Goal: Task Accomplishment & Management: Use online tool/utility

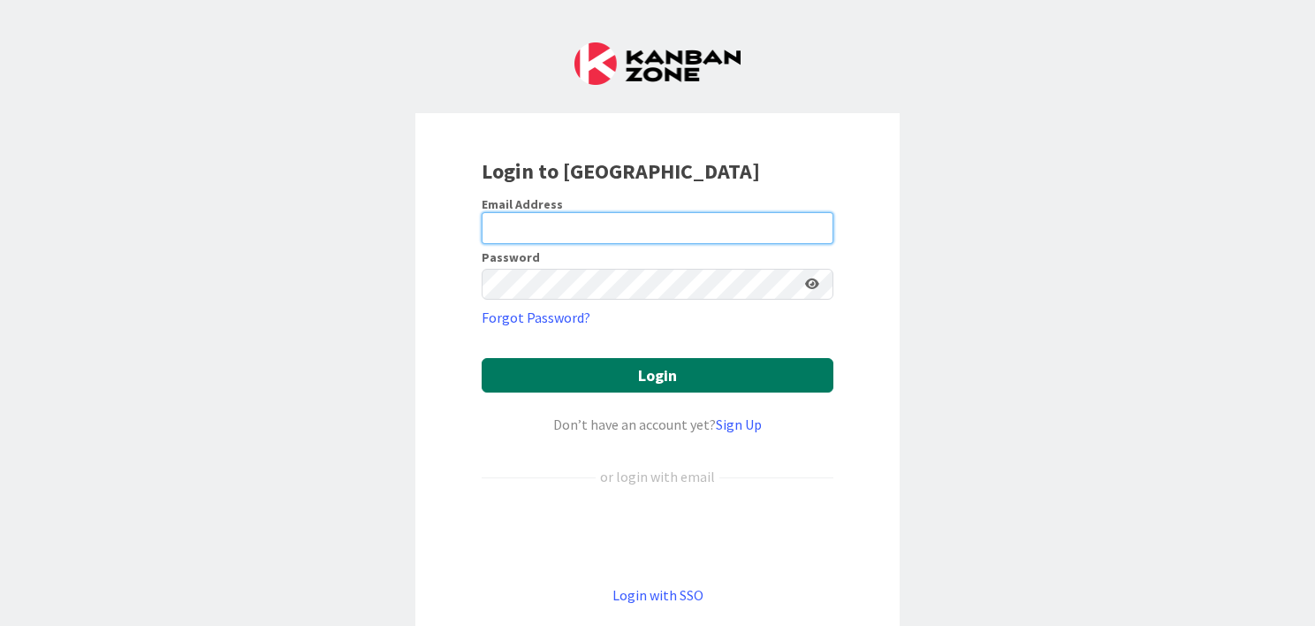
type input "[PERSON_NAME][EMAIL_ADDRESS][DOMAIN_NAME]"
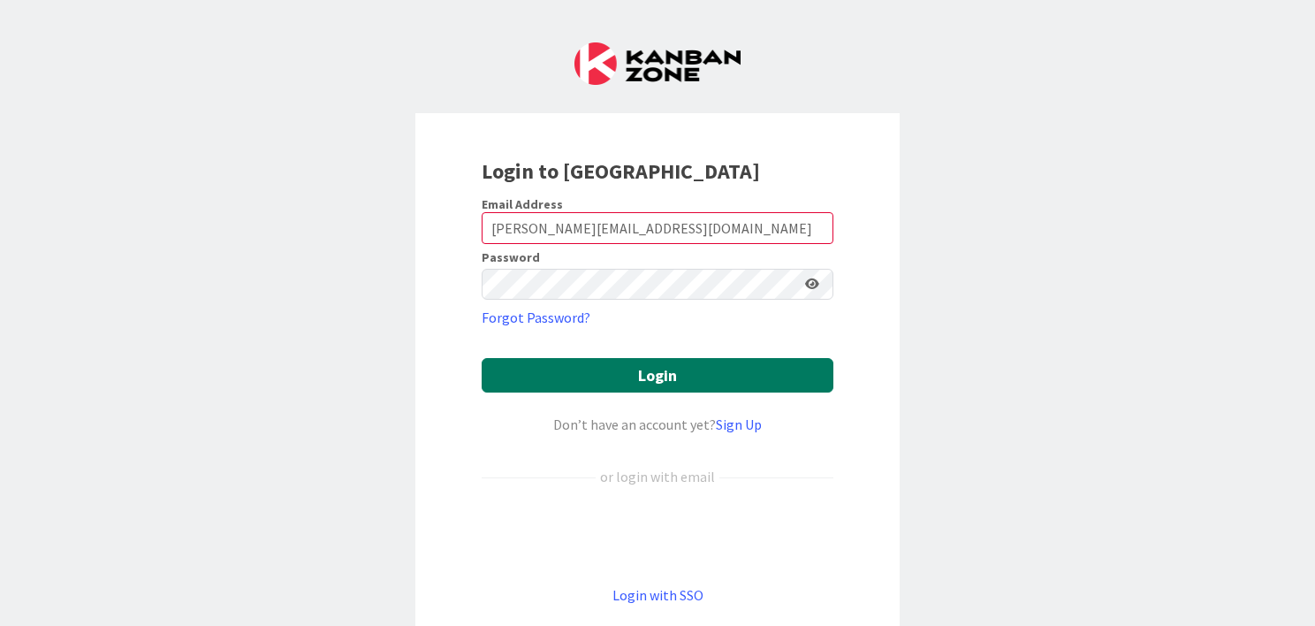
click at [529, 378] on button "Login" at bounding box center [658, 375] width 352 height 34
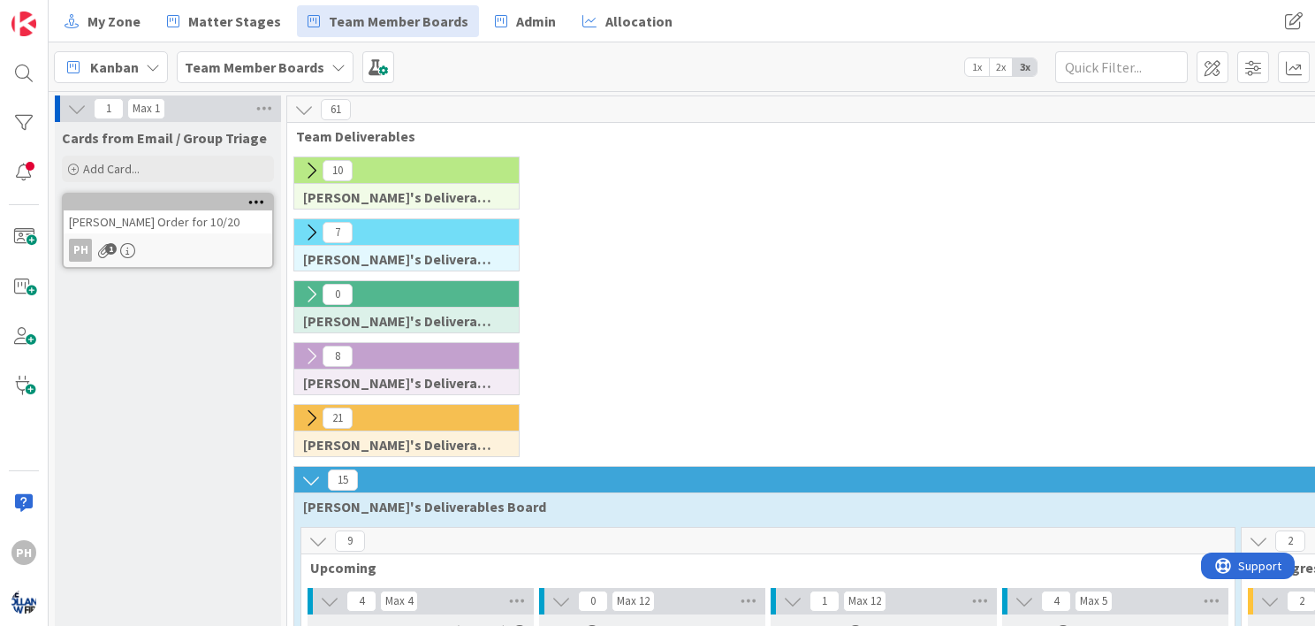
click at [301, 113] on icon at bounding box center [303, 109] width 19 height 19
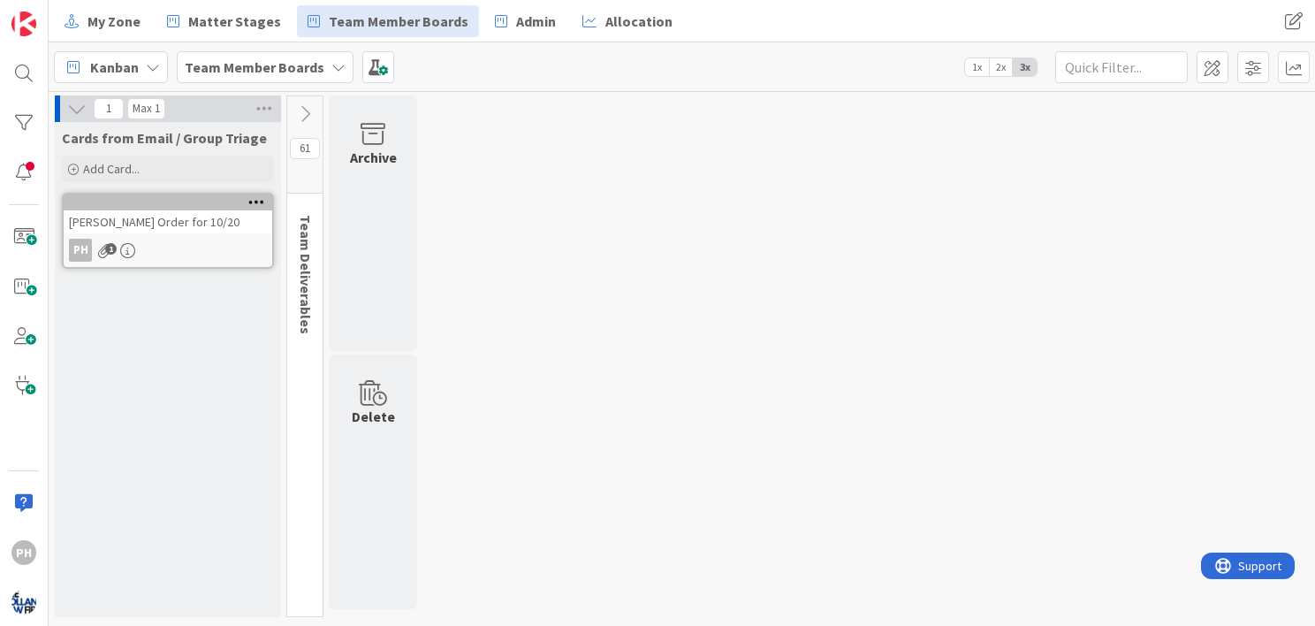
click at [304, 120] on icon at bounding box center [304, 113] width 19 height 19
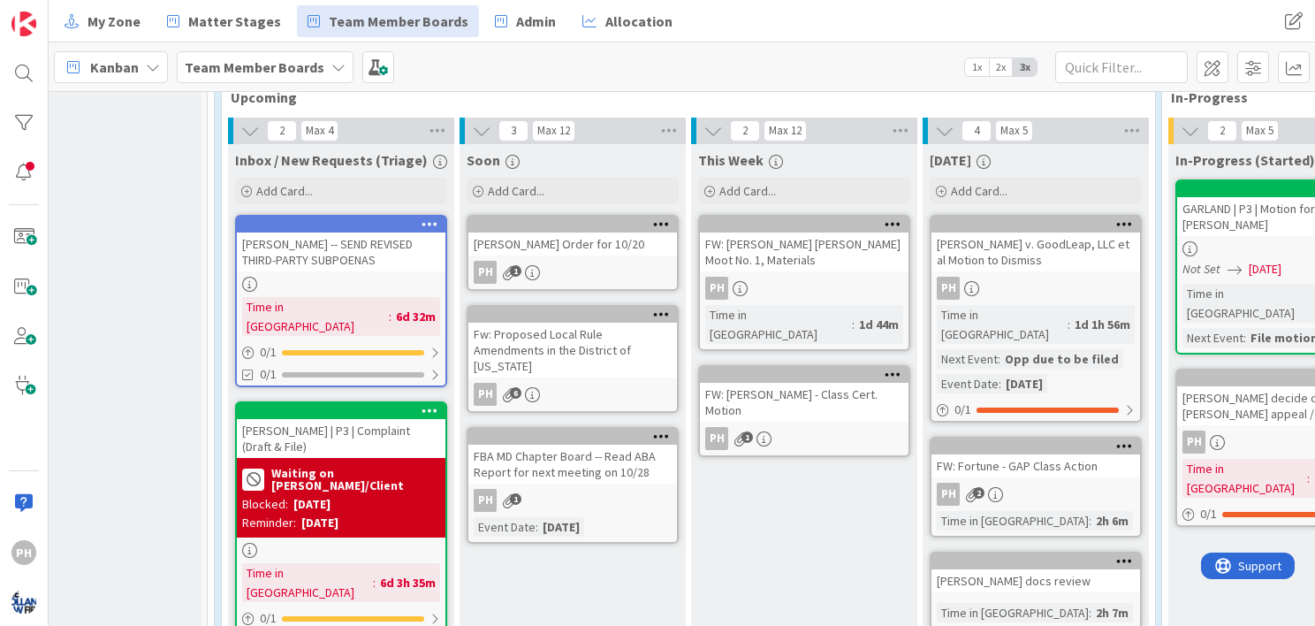
scroll to position [470, 80]
click at [611, 239] on div "[PERSON_NAME] Order for 10/20" at bounding box center [572, 243] width 209 height 23
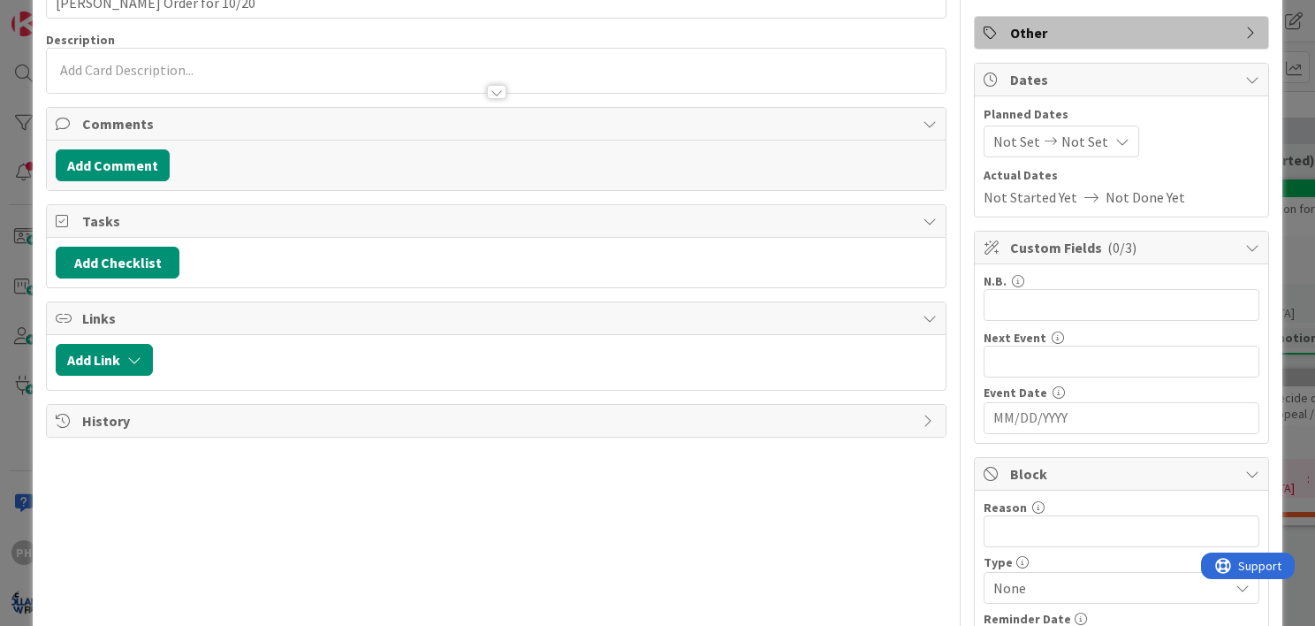
scroll to position [112, 0]
click at [146, 355] on button "Add Link" at bounding box center [104, 359] width 97 height 32
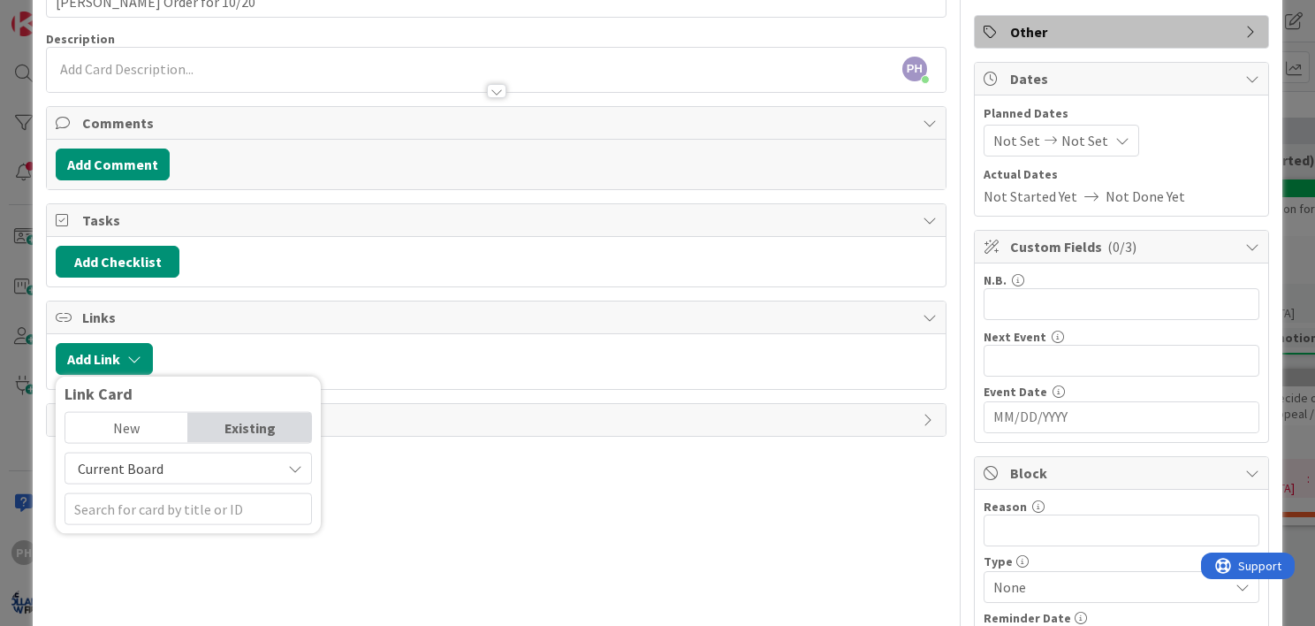
click at [199, 466] on span "Current Board" at bounding box center [173, 468] width 198 height 25
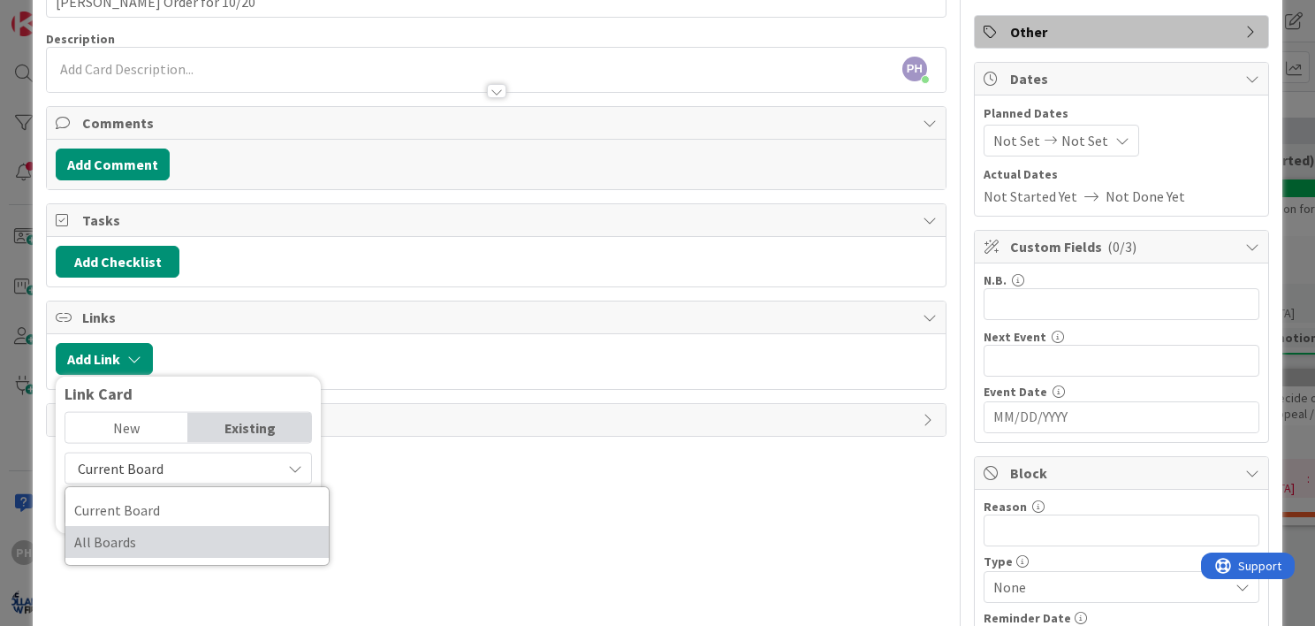
click at [176, 541] on span "All Boards" at bounding box center [197, 541] width 246 height 27
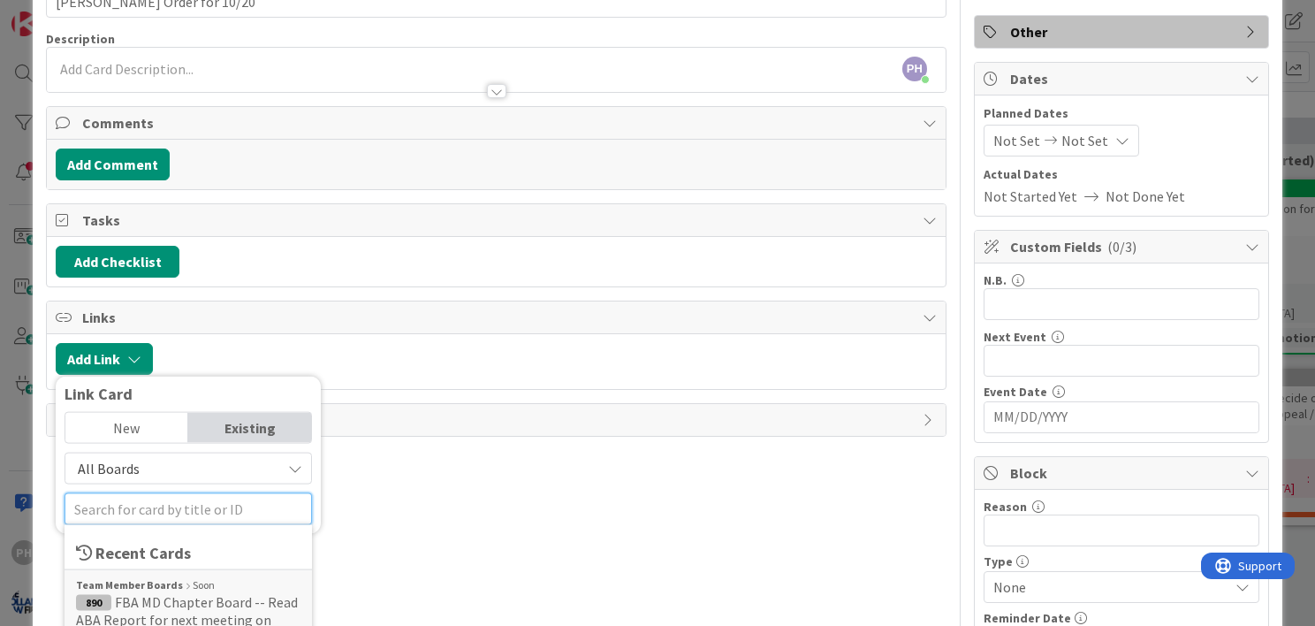
click at [171, 509] on input "text" at bounding box center [188, 509] width 247 height 32
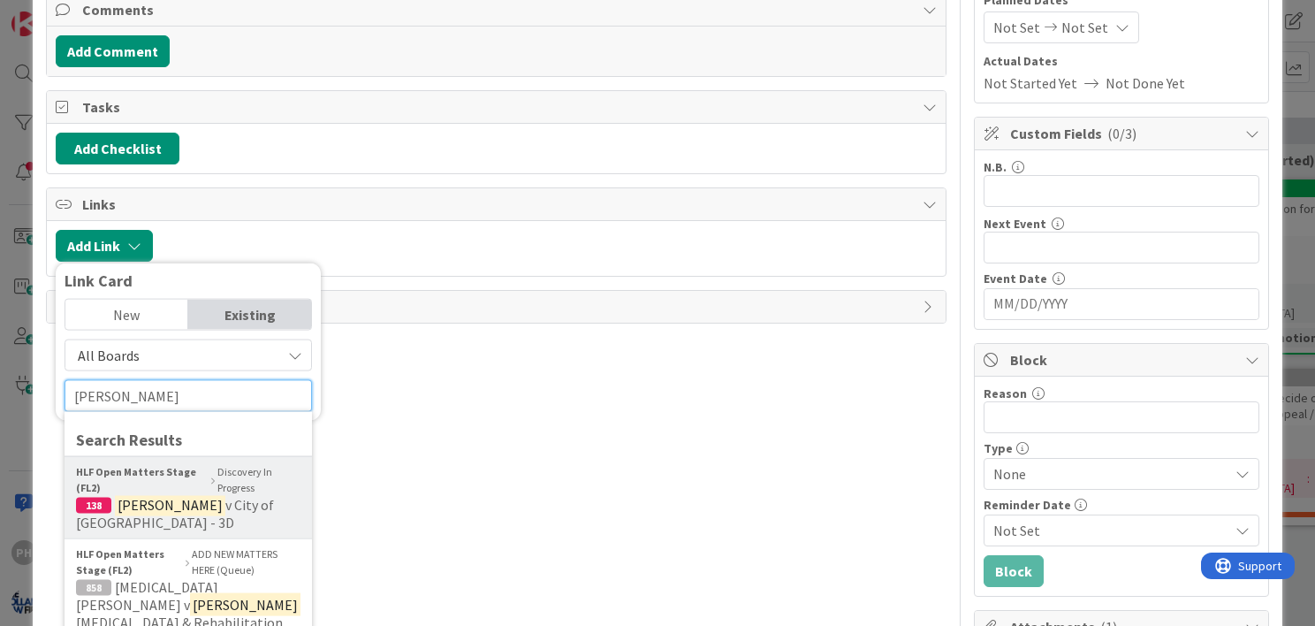
scroll to position [237, 0]
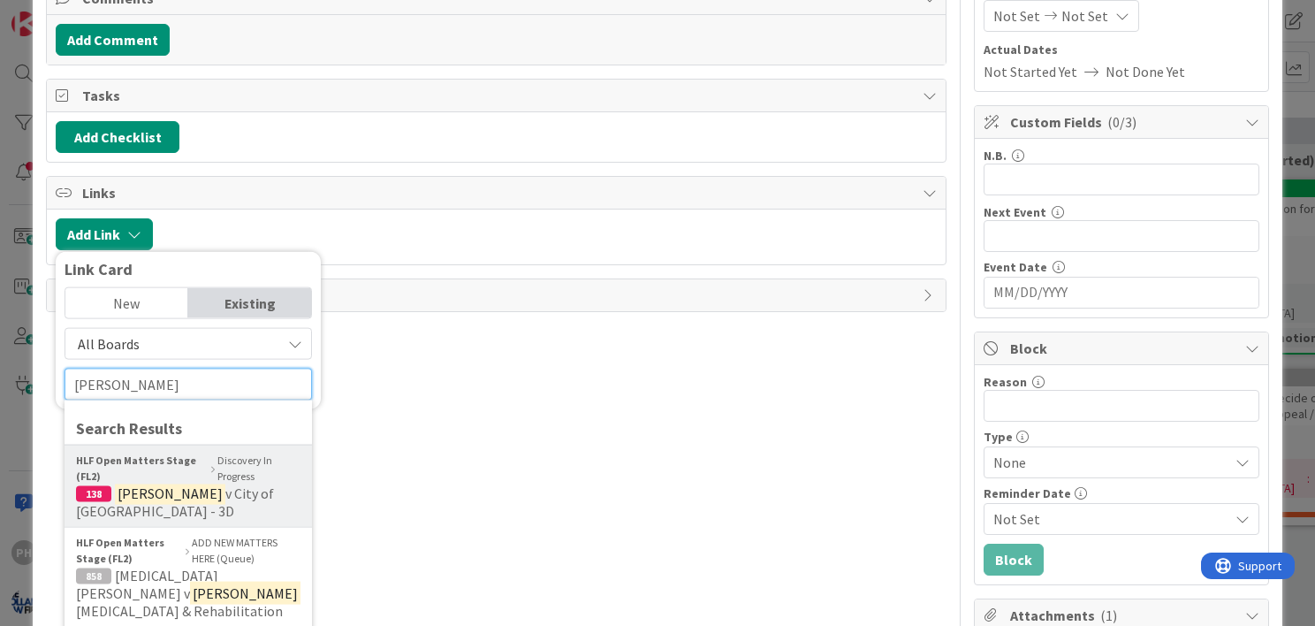
type input "johnson"
click at [122, 482] on mark "Johnson" at bounding box center [170, 493] width 110 height 23
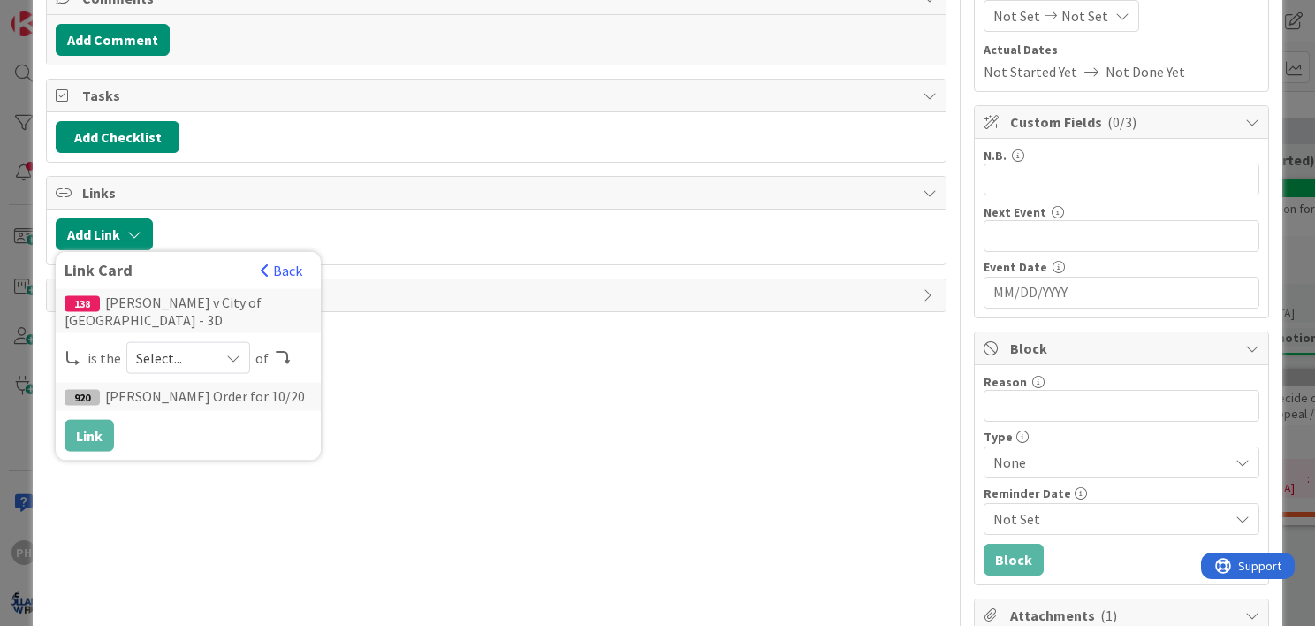
click at [215, 342] on div "Select..." at bounding box center [188, 358] width 124 height 32
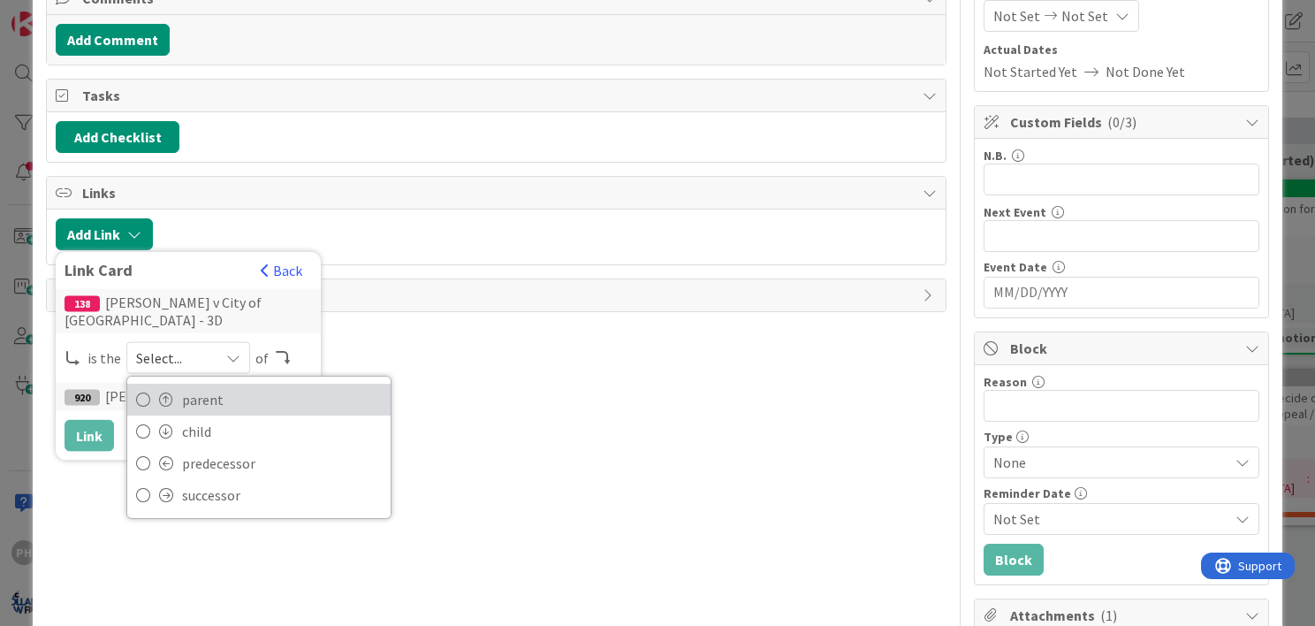
click at [194, 386] on span "parent" at bounding box center [282, 399] width 200 height 27
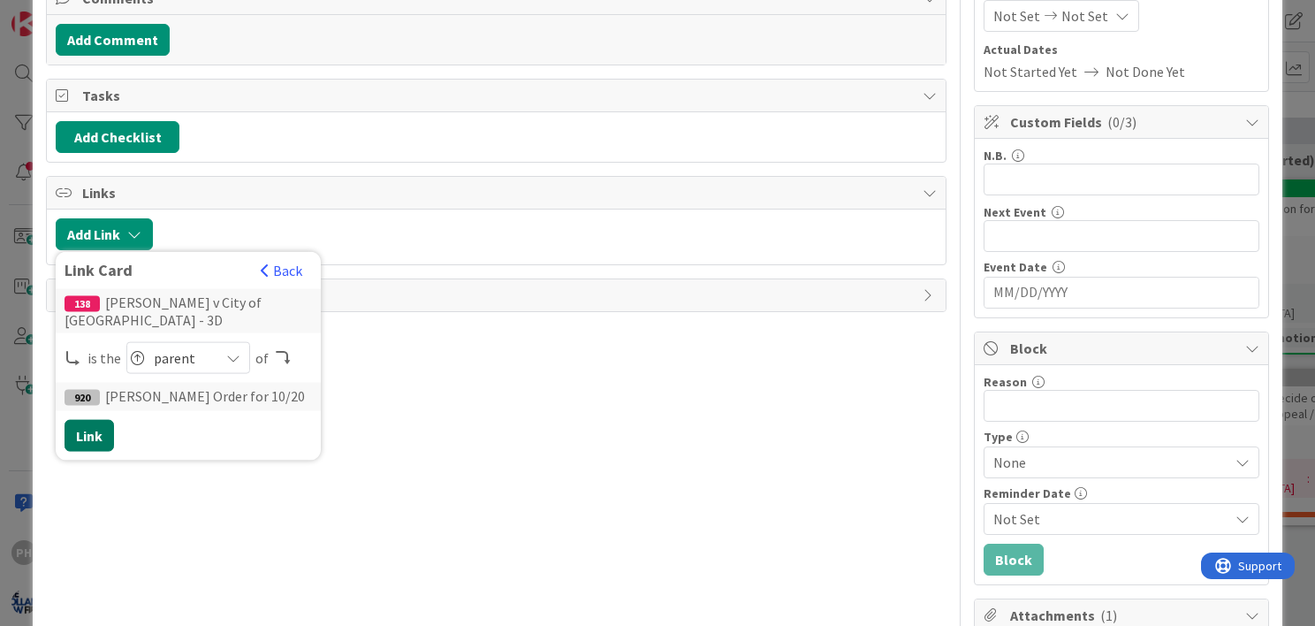
click at [74, 420] on button "Link" at bounding box center [89, 436] width 49 height 32
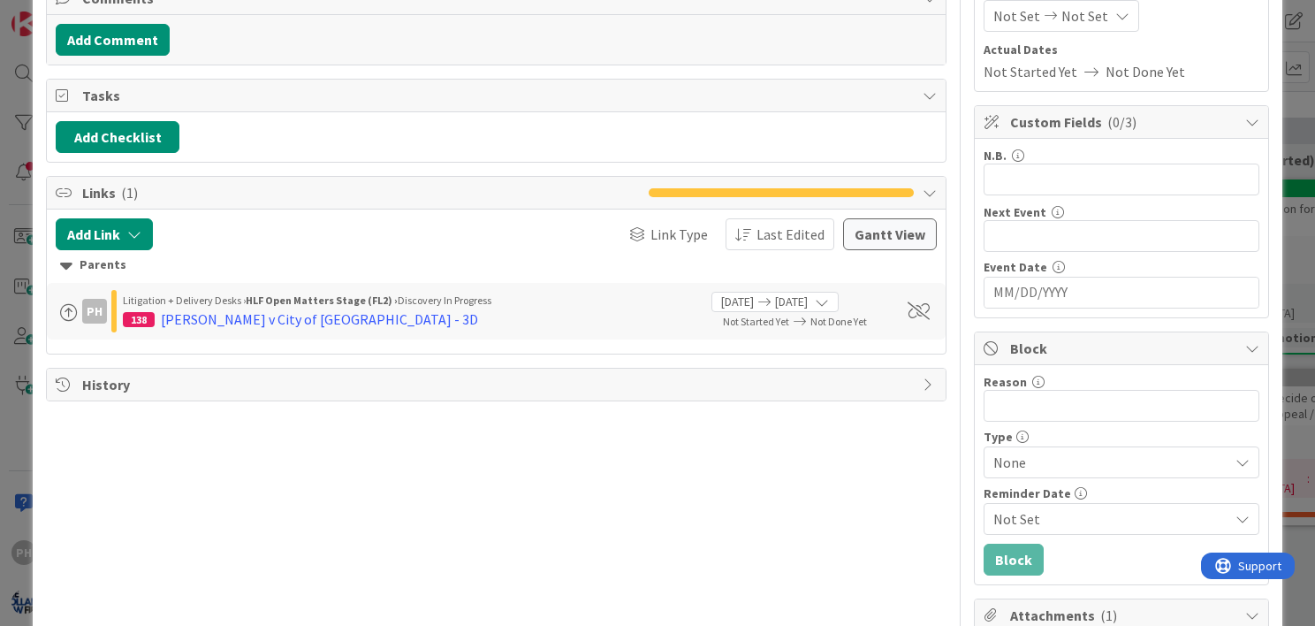
scroll to position [0, 0]
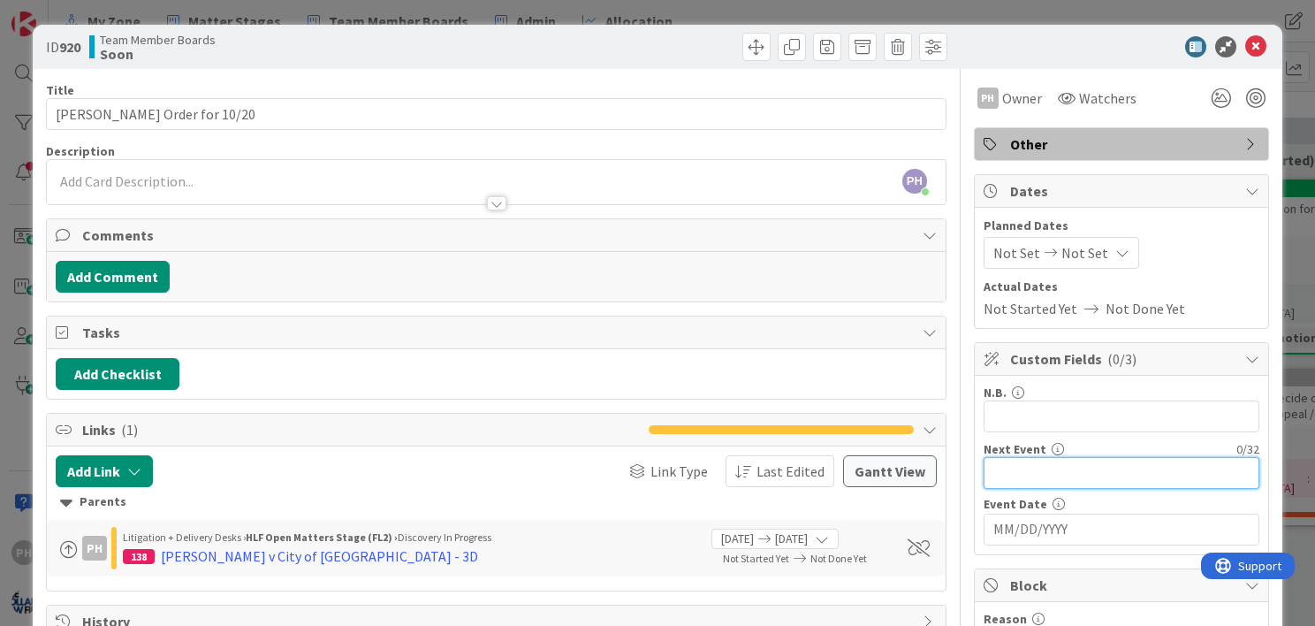
click at [990, 467] on input "text" at bounding box center [1121, 473] width 276 height 32
type input "File Motion"
click at [1043, 534] on input "MM/DD/YYYY" at bounding box center [1121, 529] width 256 height 30
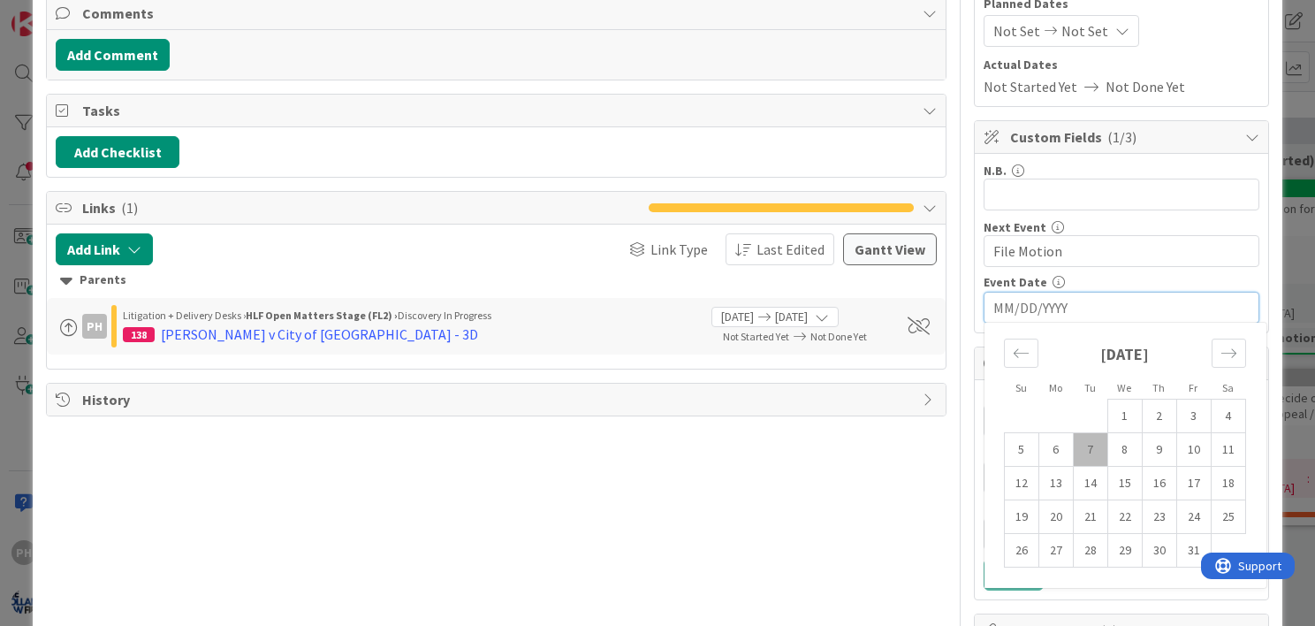
scroll to position [223, 0]
click at [1043, 512] on td "20" at bounding box center [1055, 516] width 34 height 34
type input "[DATE]"
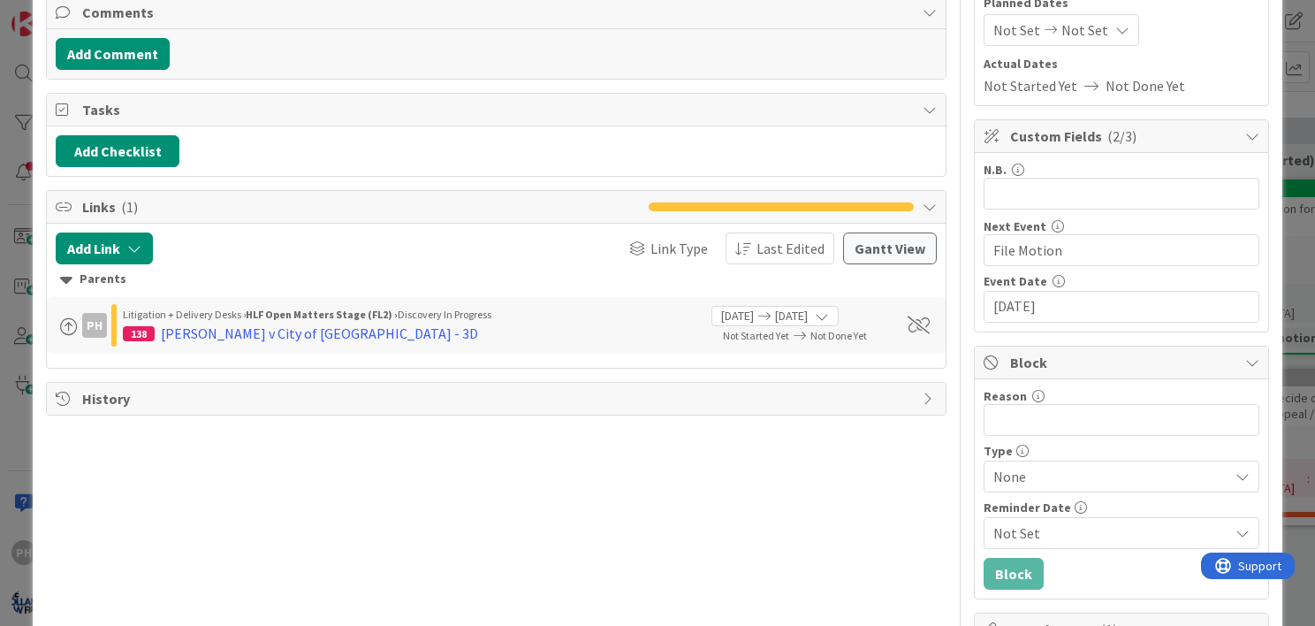
scroll to position [0, 0]
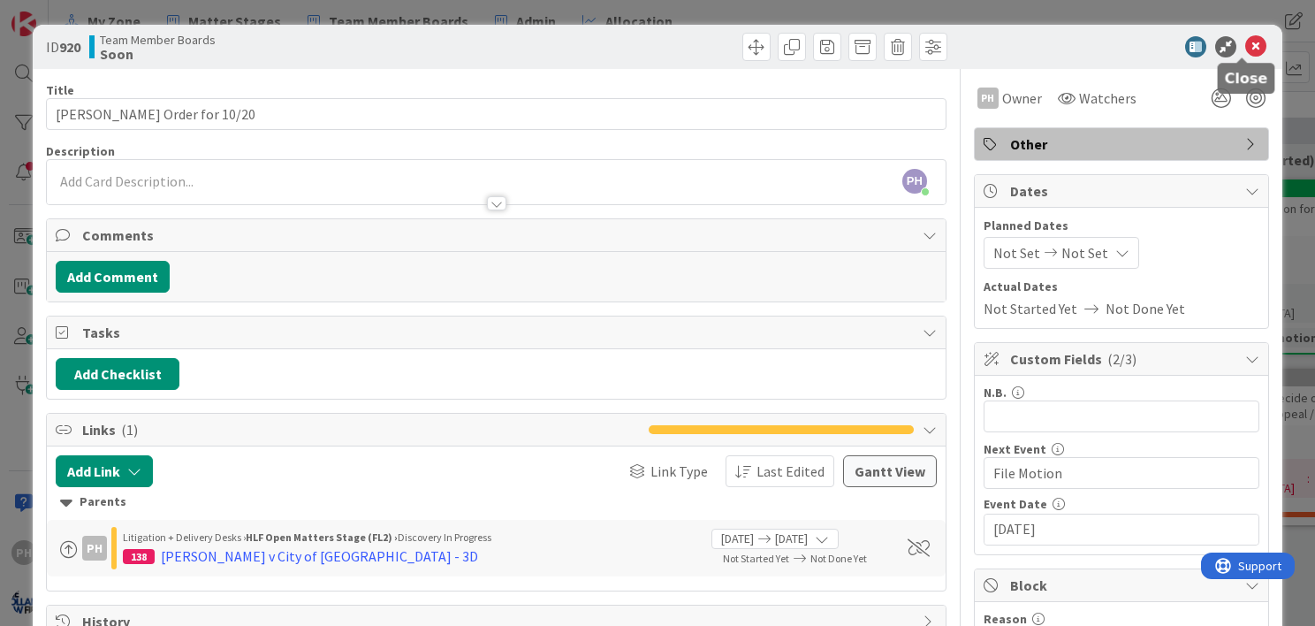
click at [1245, 41] on icon at bounding box center [1255, 46] width 21 height 21
